Goal: Task Accomplishment & Management: Manage account settings

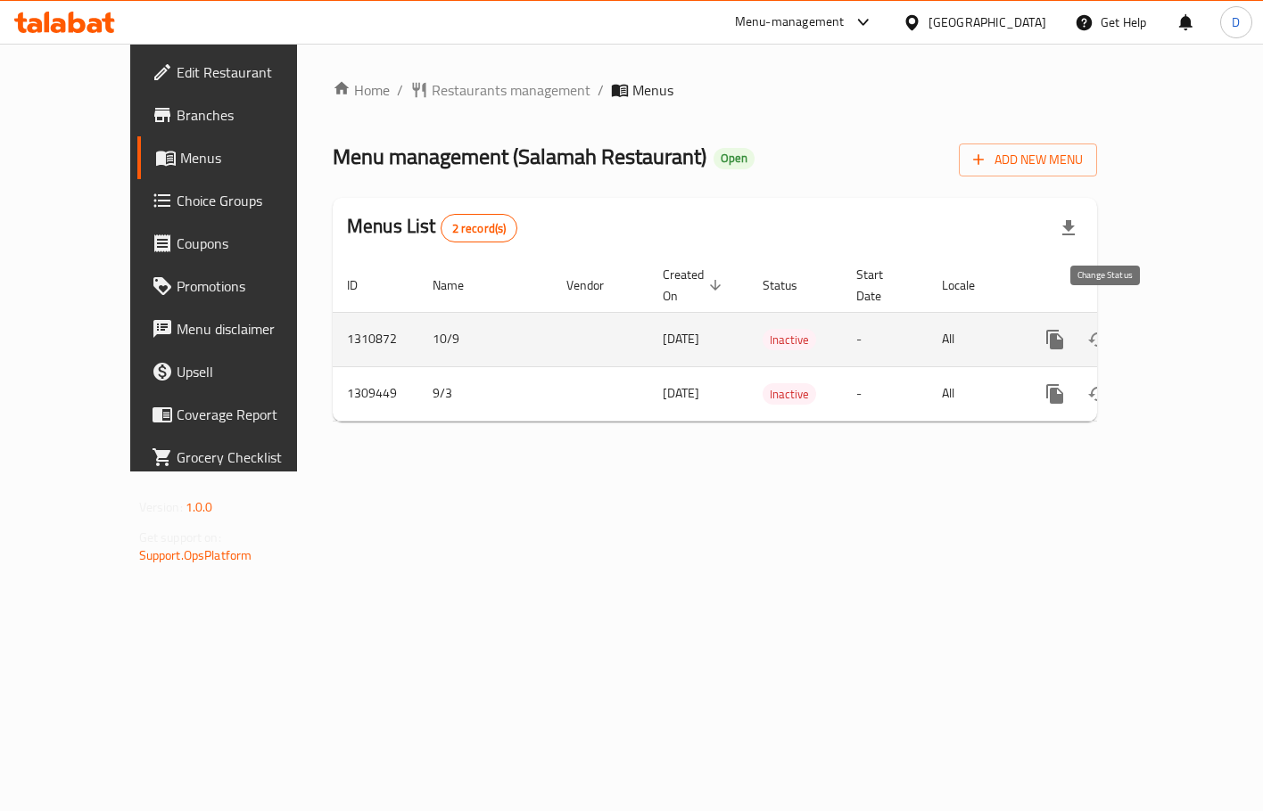
click at [1108, 329] on icon "enhanced table" at bounding box center [1097, 339] width 21 height 21
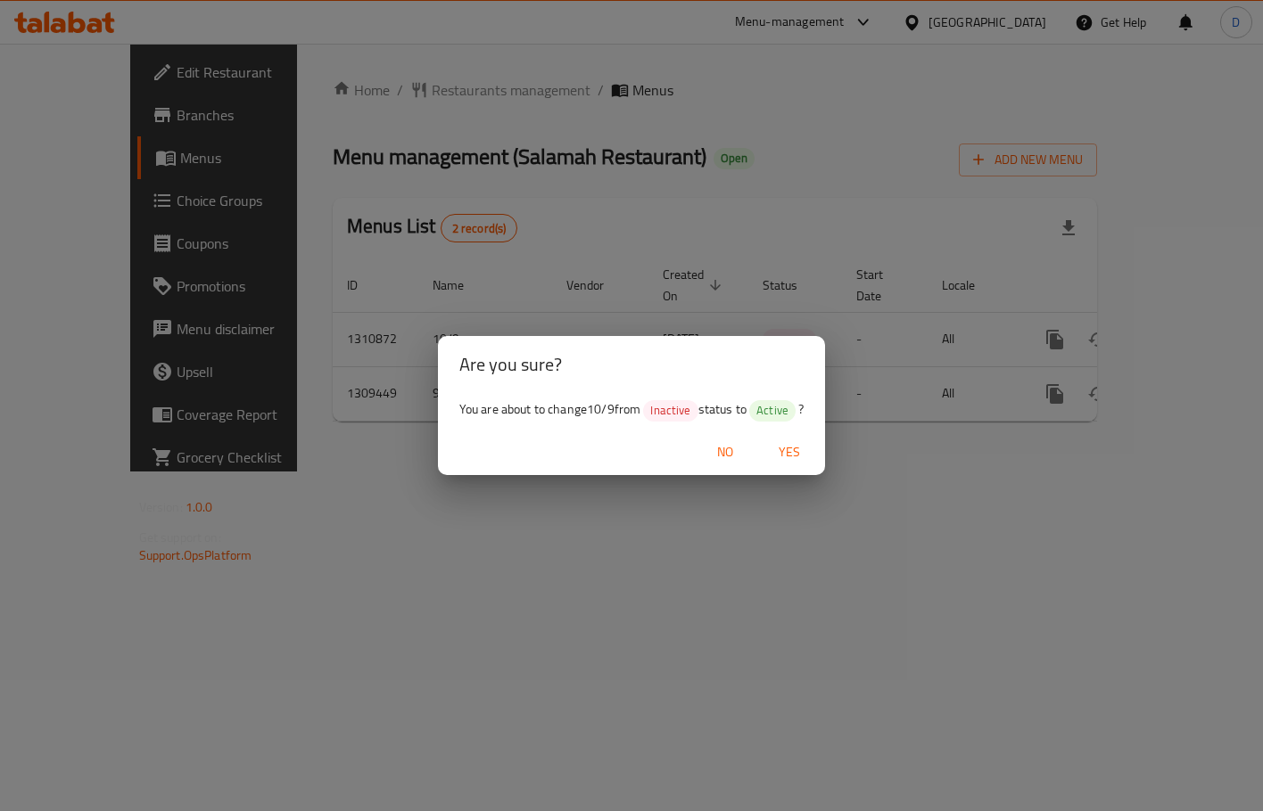
click at [796, 454] on span "Yes" at bounding box center [789, 452] width 43 height 22
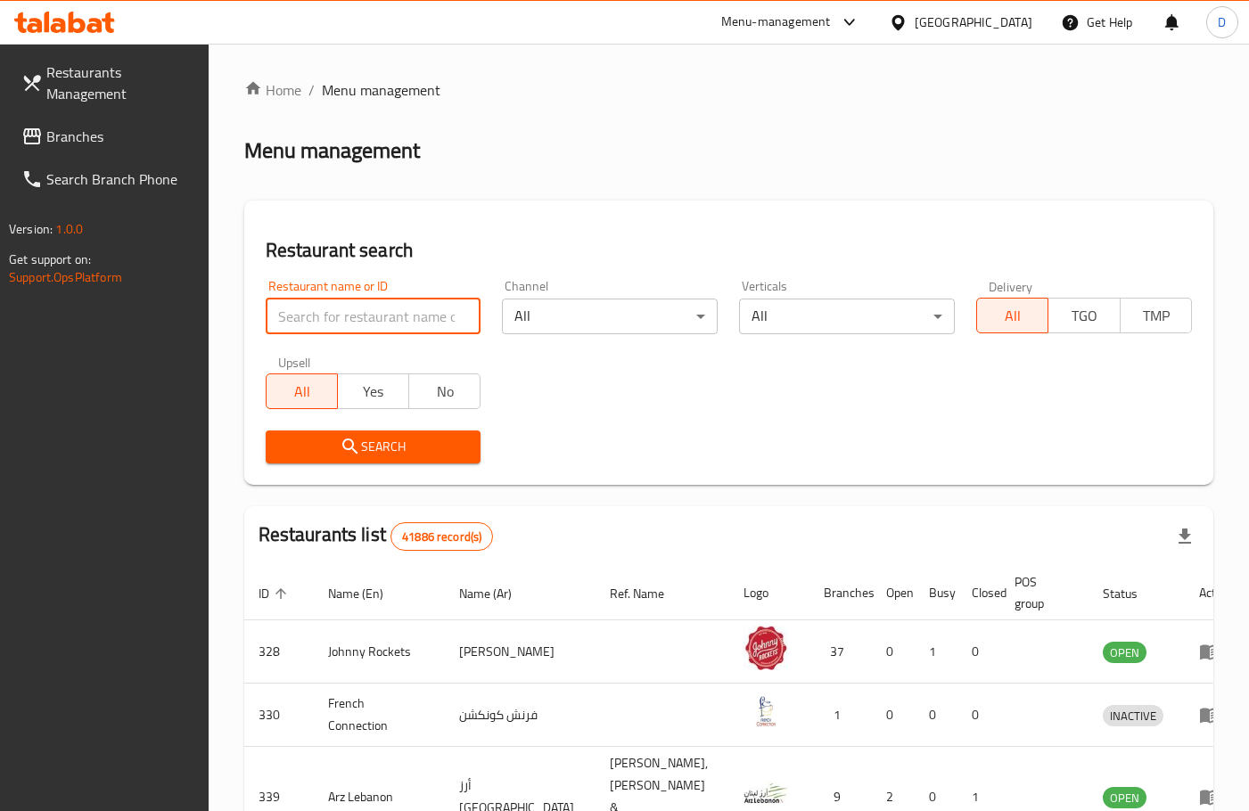
click at [420, 307] on input "search" at bounding box center [374, 317] width 216 height 36
paste input "664075"
type input "664075"
click button "Search" at bounding box center [374, 447] width 216 height 33
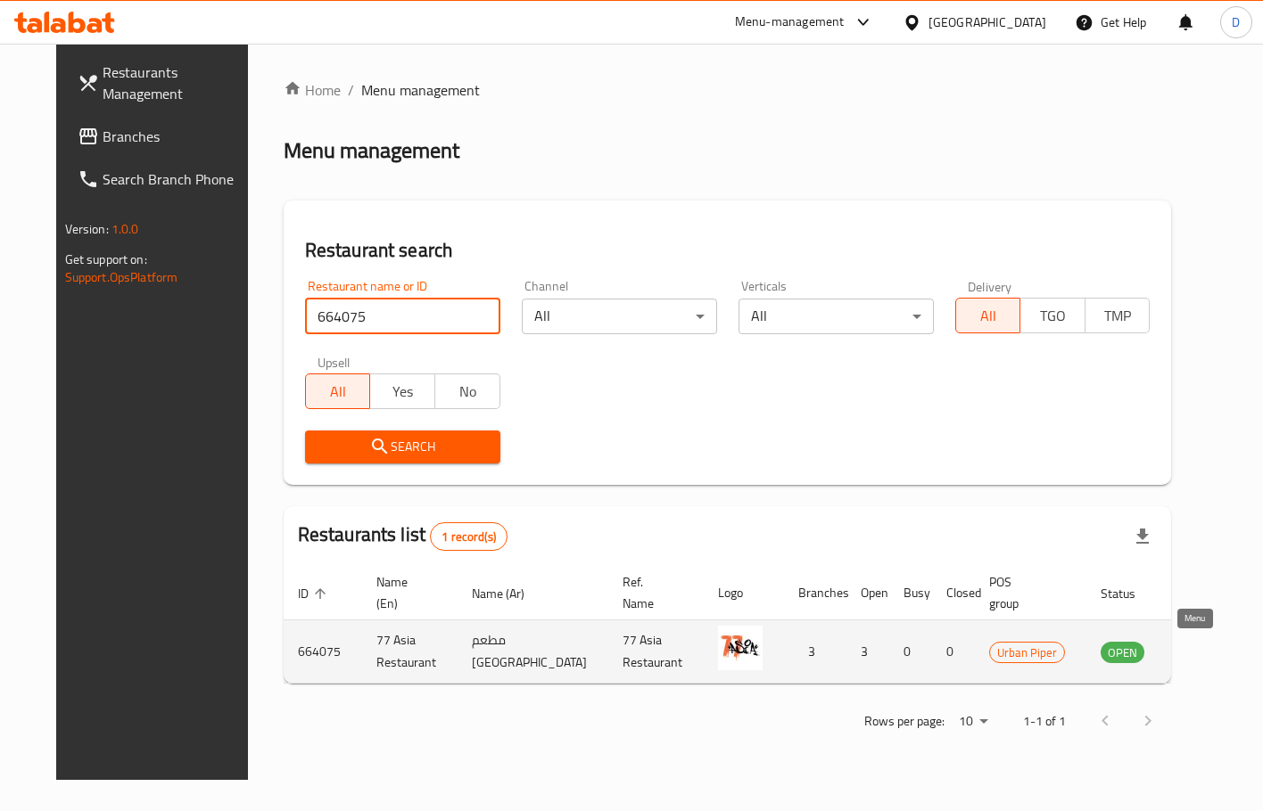
click at [1195, 651] on icon "enhanced table" at bounding box center [1205, 653] width 20 height 15
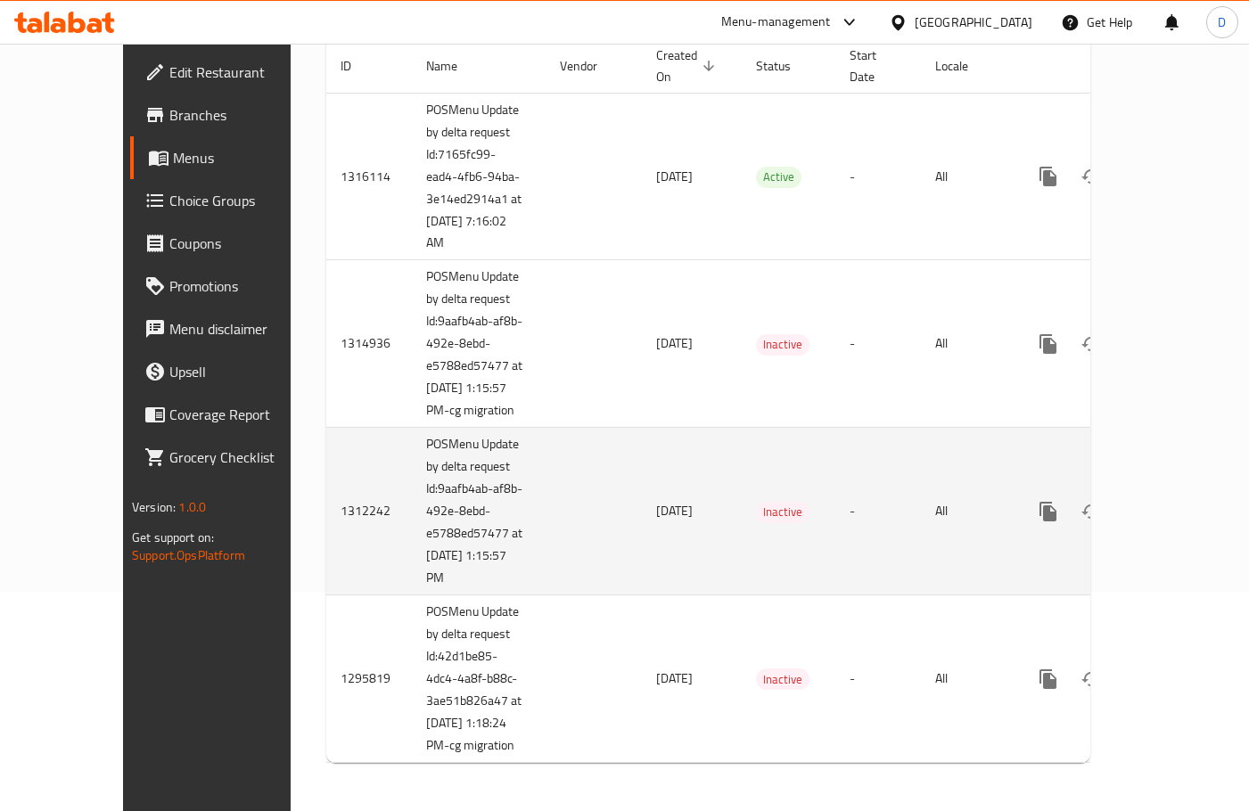
scroll to position [224, 0]
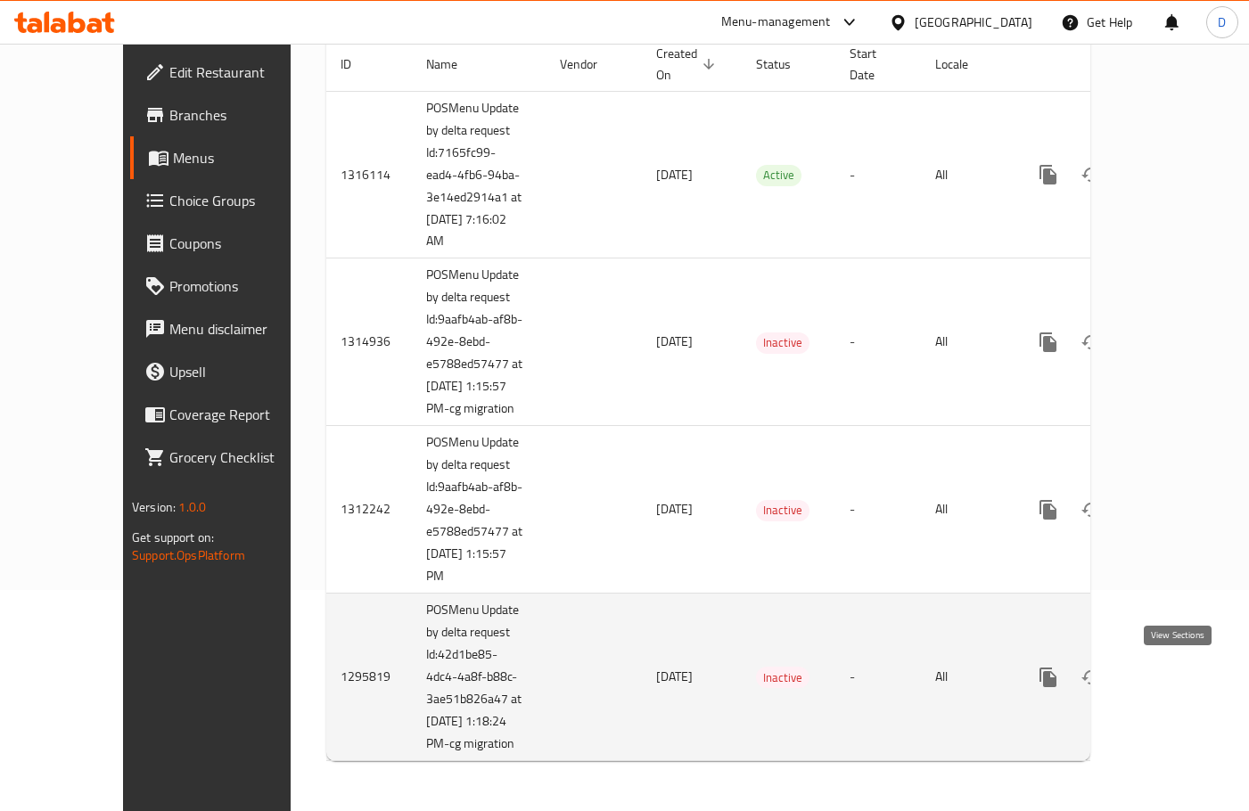
click at [1176, 676] on icon "enhanced table" at bounding box center [1177, 678] width 16 height 16
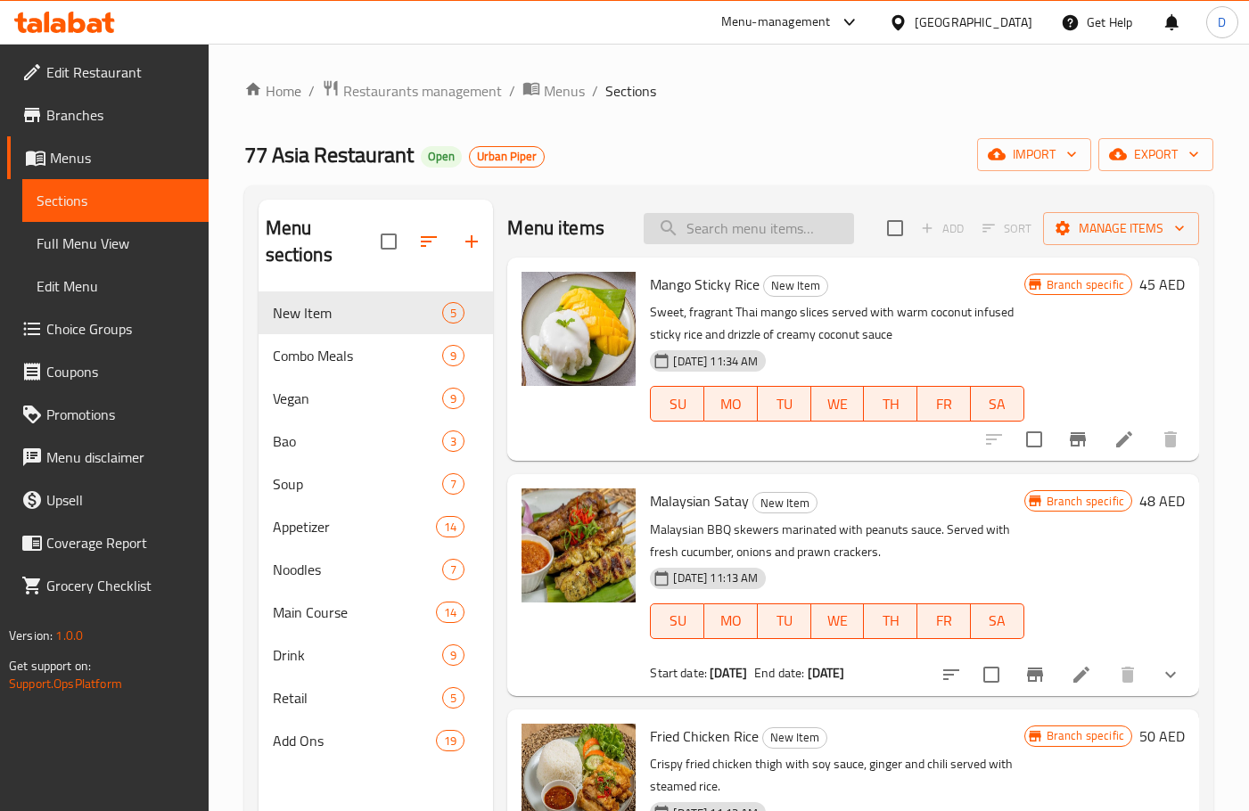
click at [741, 225] on input "search" at bounding box center [749, 228] width 210 height 31
type input "river"
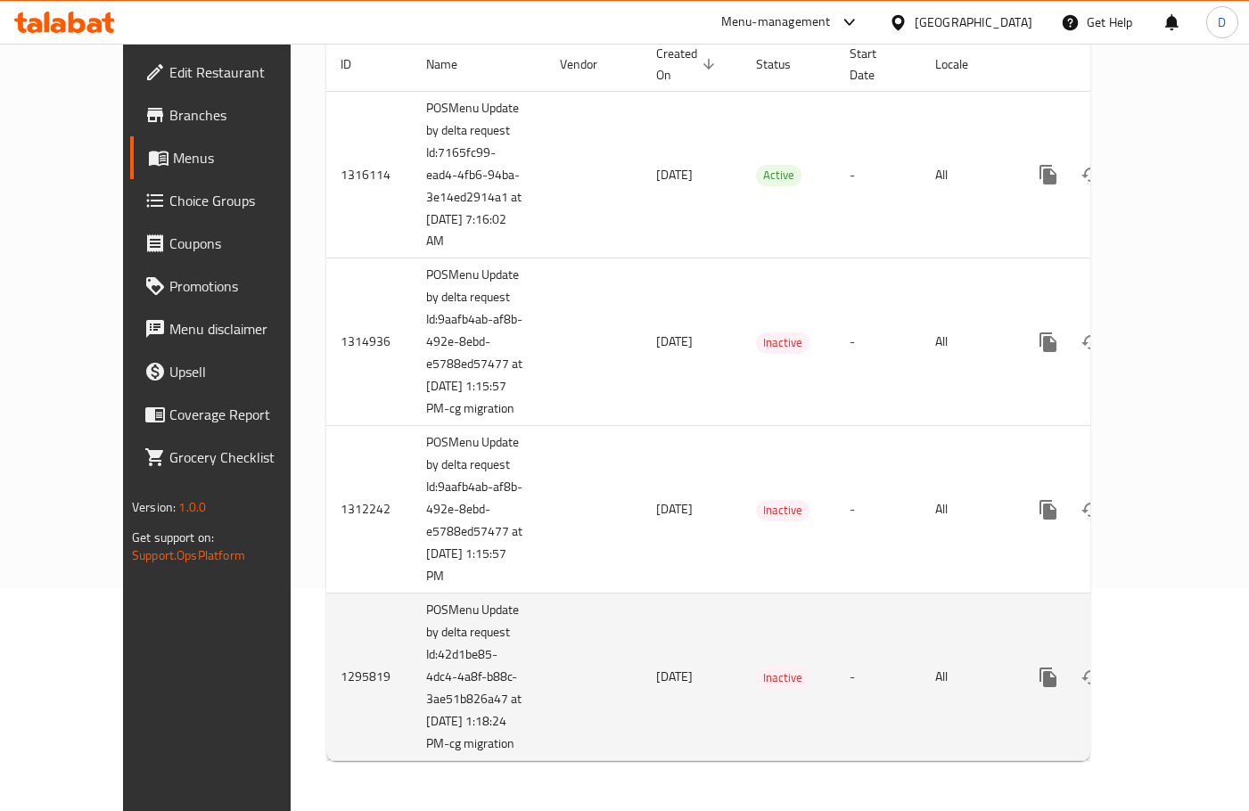
scroll to position [226, 0]
click at [1093, 672] on icon "enhanced table" at bounding box center [1091, 677] width 21 height 21
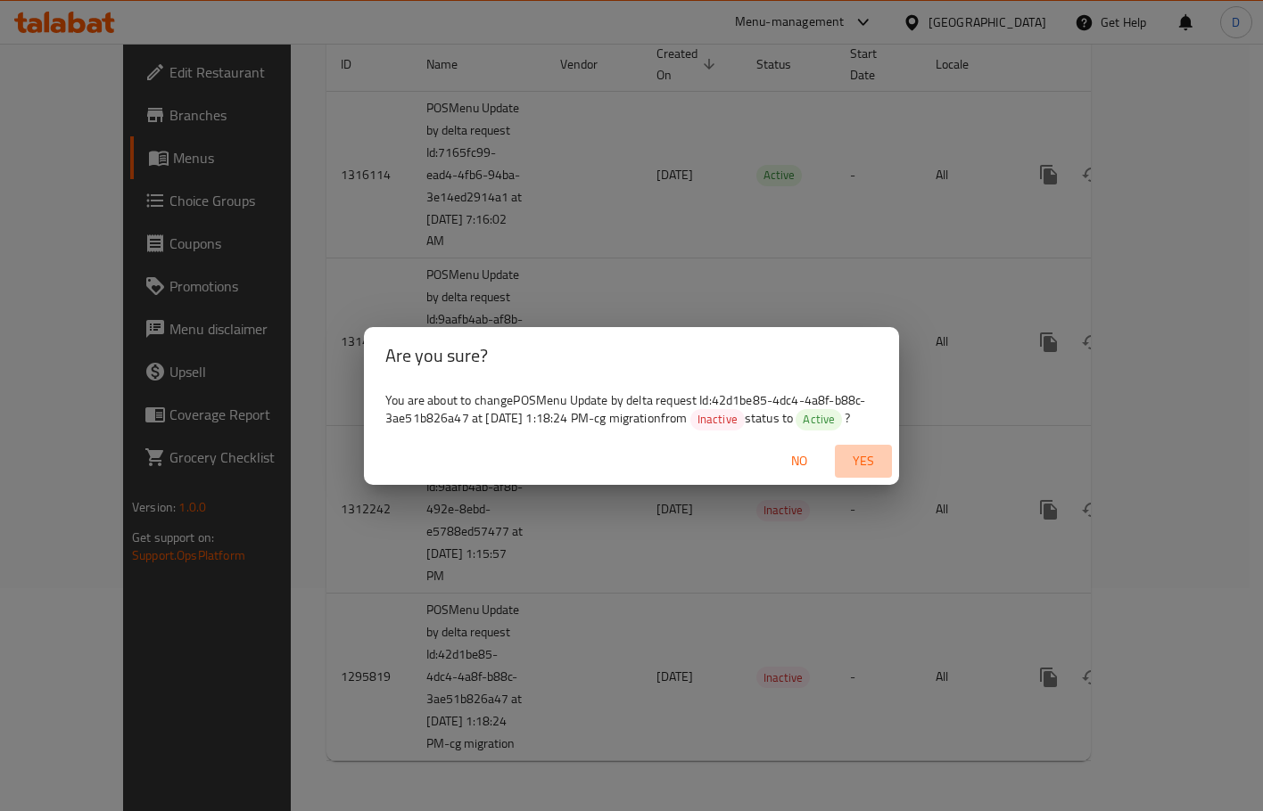
click at [869, 454] on span "Yes" at bounding box center [863, 461] width 43 height 22
